Goal: Answer question/provide support

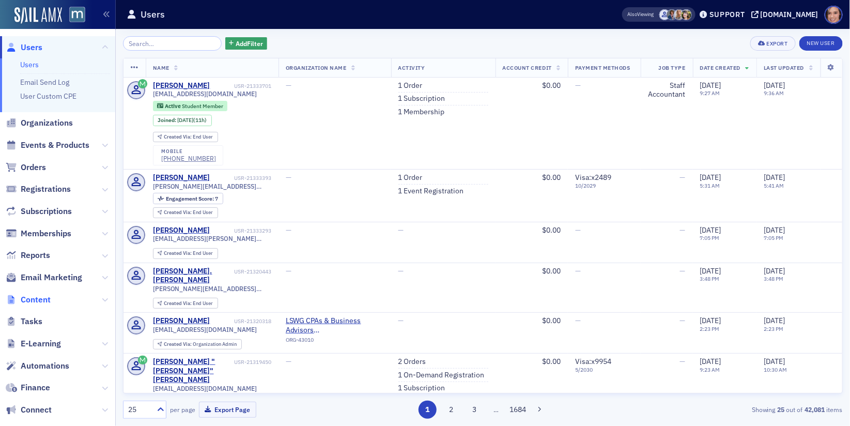
click at [39, 296] on span "Content" at bounding box center [36, 299] width 30 height 11
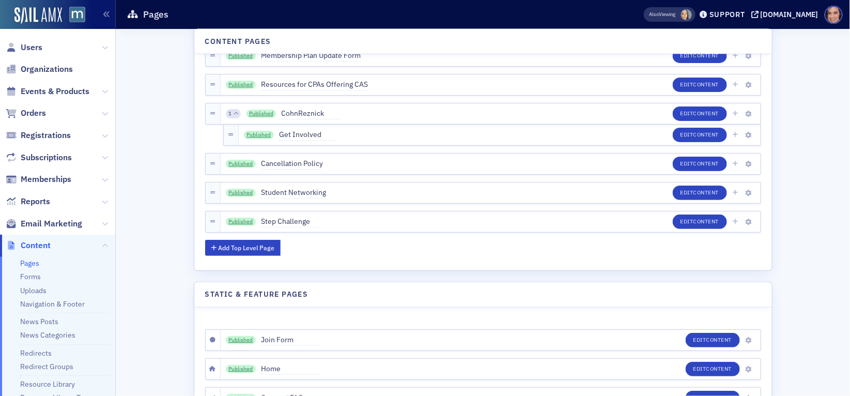
scroll to position [3715, 0]
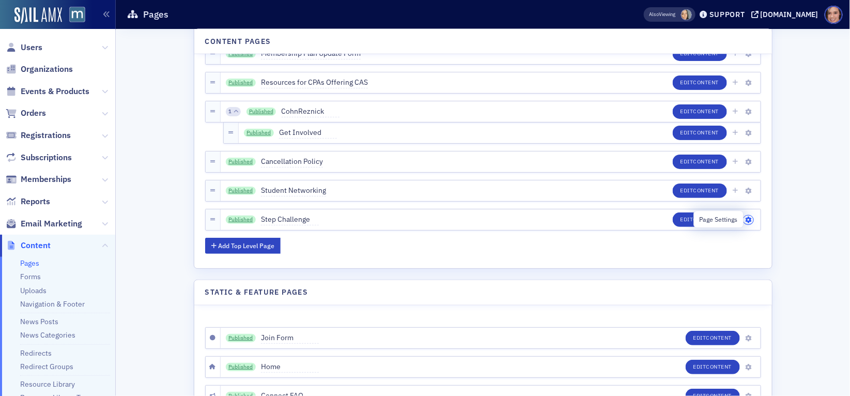
click at [752, 217] on button "button" at bounding box center [748, 219] width 10 height 9
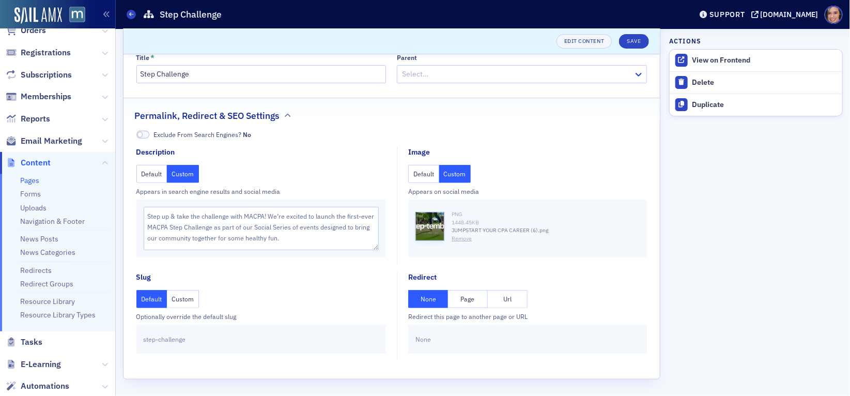
scroll to position [84, 0]
click at [52, 239] on link "News Posts" at bounding box center [39, 237] width 38 height 9
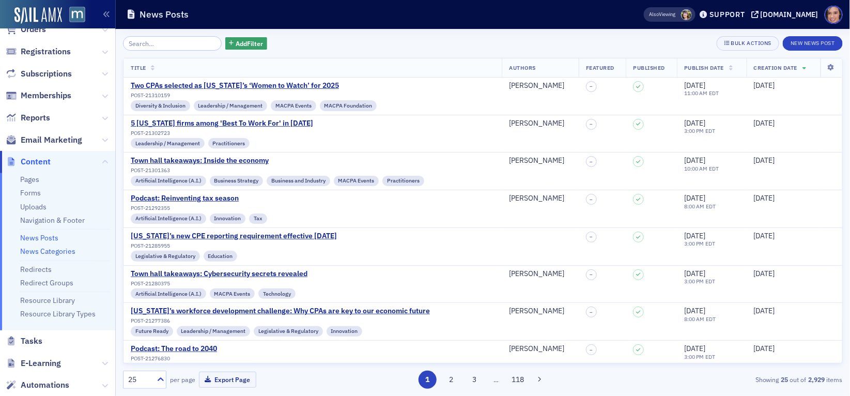
click at [53, 252] on link "News Categories" at bounding box center [47, 250] width 55 height 9
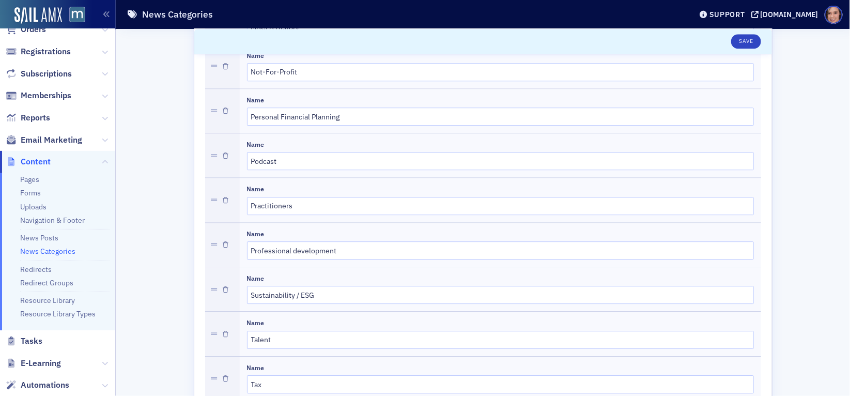
scroll to position [1239, 0]
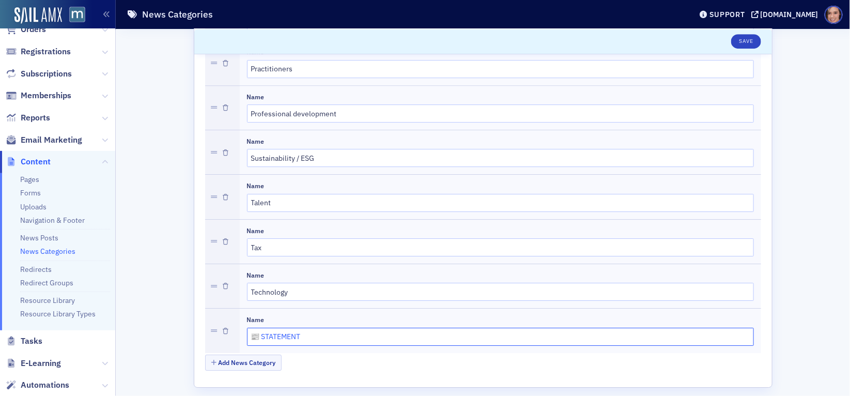
drag, startPoint x: 259, startPoint y: 326, endPoint x: 250, endPoint y: 325, distance: 8.8
click at [250, 328] on input "📰 STATEMENT" at bounding box center [500, 337] width 507 height 18
click at [365, 338] on div "Name 📰 STATEMENT" at bounding box center [500, 330] width 521 height 44
click at [257, 328] on input "📰 STATEMENT" at bounding box center [500, 337] width 507 height 18
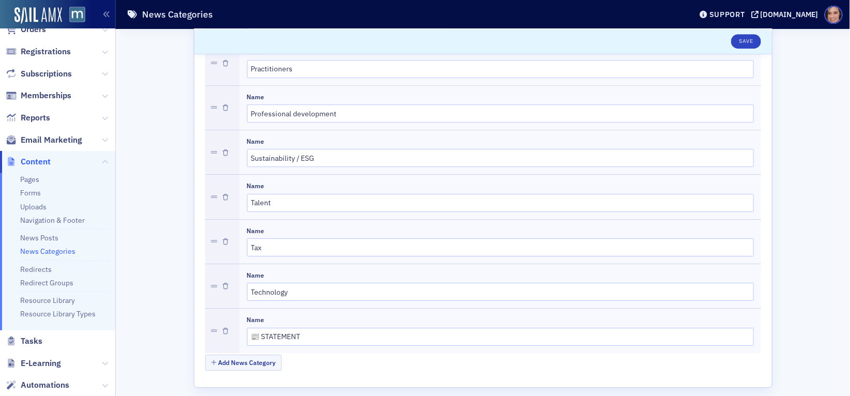
click at [245, 324] on div "Name 📰 STATEMENT" at bounding box center [500, 330] width 521 height 44
click at [257, 328] on input "📰 STATEMENT" at bounding box center [500, 337] width 507 height 18
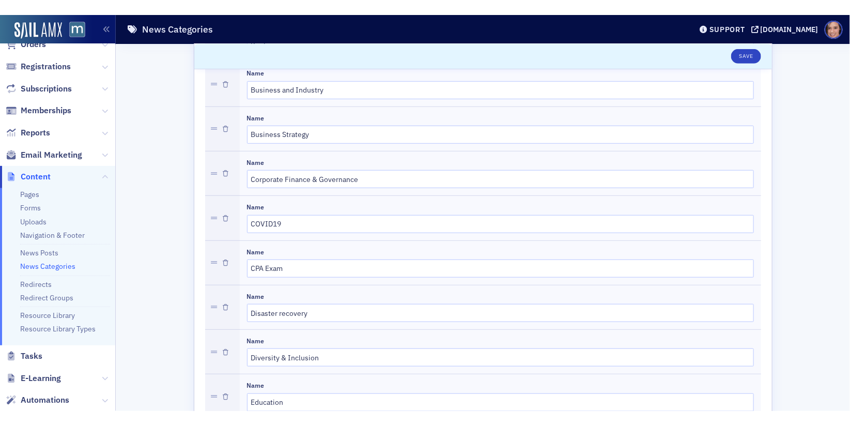
scroll to position [0, 0]
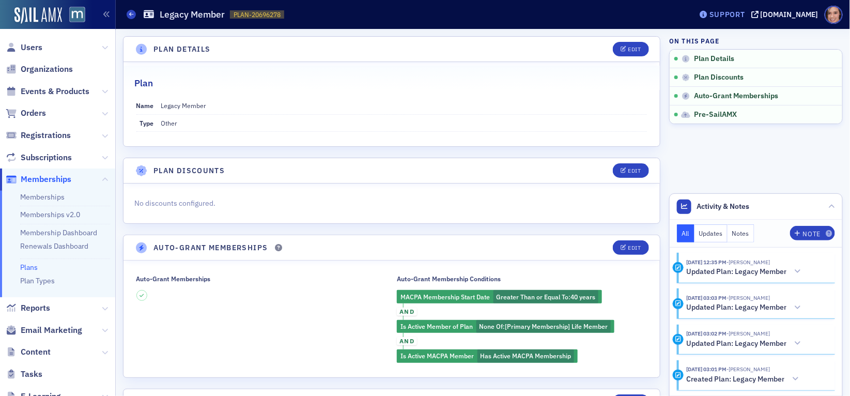
click at [736, 15] on div "Support" at bounding box center [727, 14] width 36 height 9
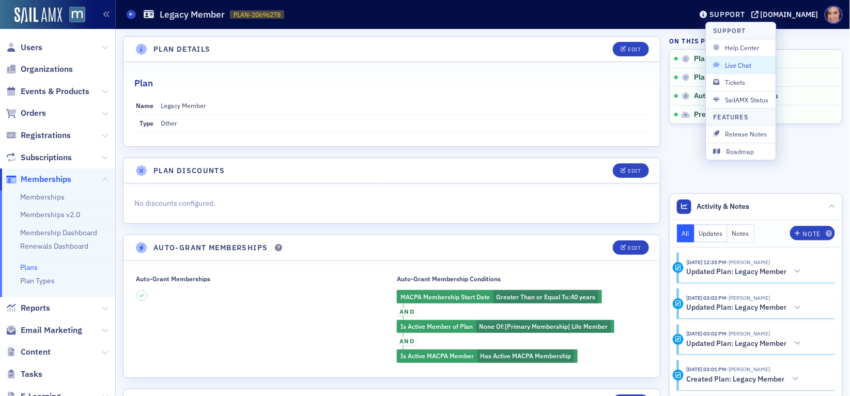
click at [738, 67] on span "Live Chat" at bounding box center [740, 64] width 55 height 9
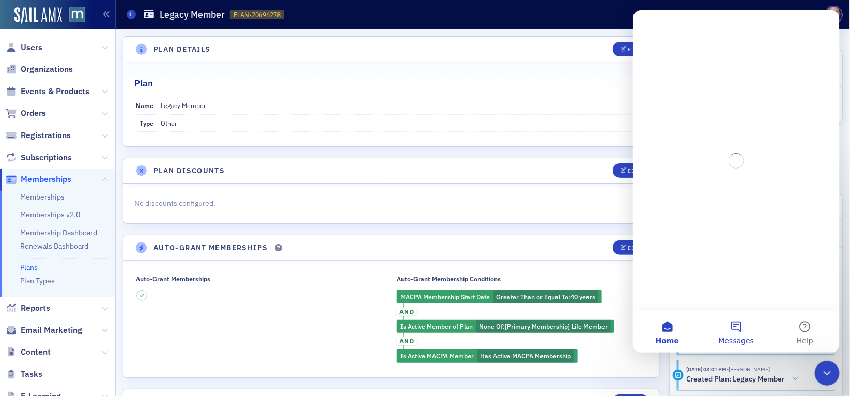
click at [732, 335] on button "Messages" at bounding box center [735, 331] width 69 height 41
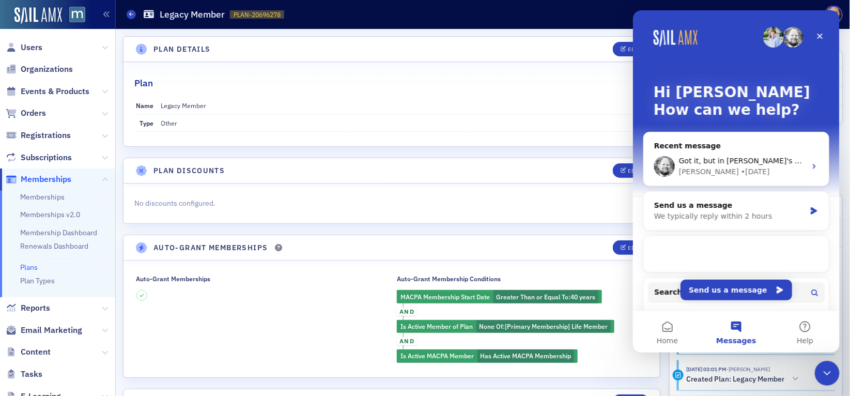
click at [743, 148] on div "Got it, but in [PERSON_NAME]'s case, she fits all those conditions, but she's s…" at bounding box center [735, 166] width 185 height 38
